Goal: Find specific page/section: Find specific page/section

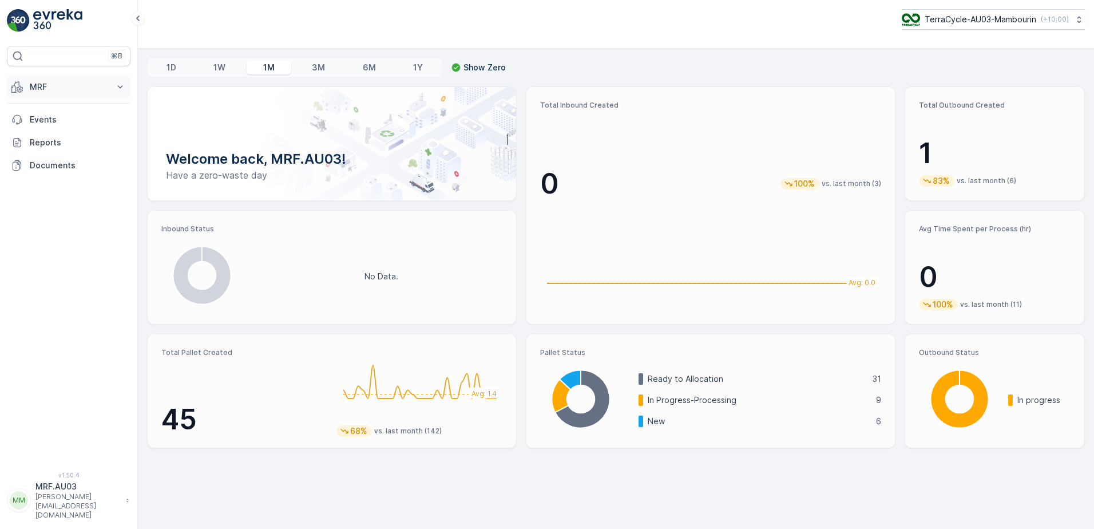
click at [122, 83] on icon at bounding box center [119, 86] width 11 height 11
click at [55, 153] on p "Process" at bounding box center [44, 154] width 31 height 11
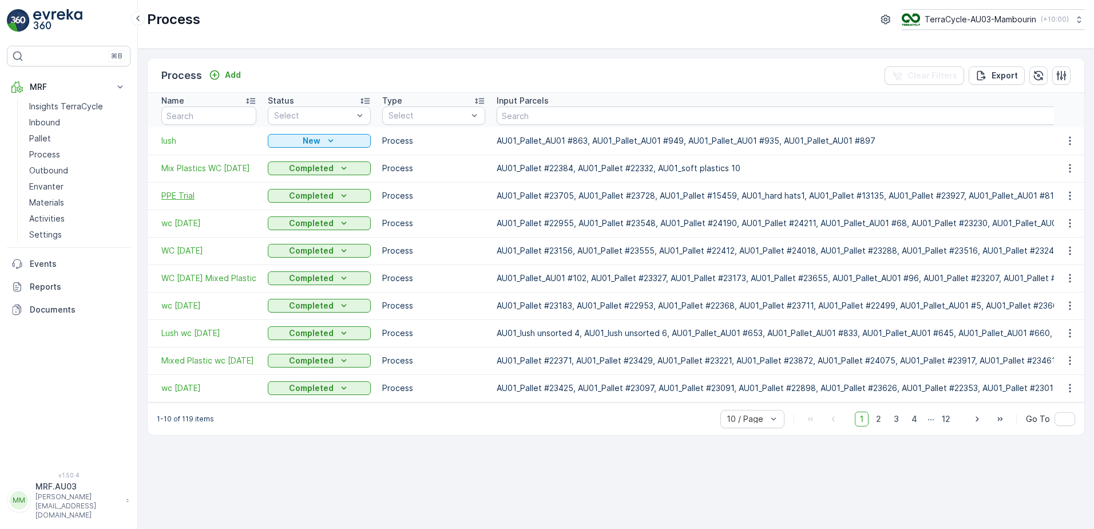
click at [183, 196] on span "PPE Trial" at bounding box center [208, 195] width 95 height 11
